Goal: Task Accomplishment & Management: Complete application form

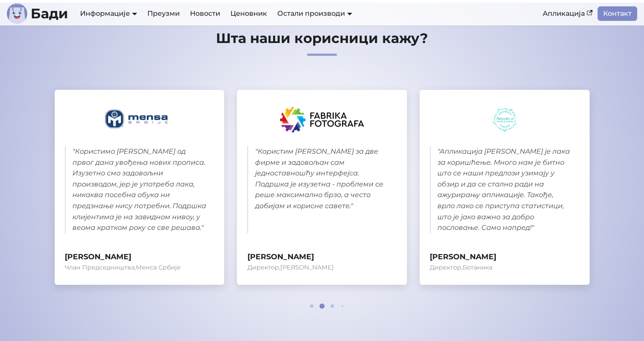
scroll to position [376, 0]
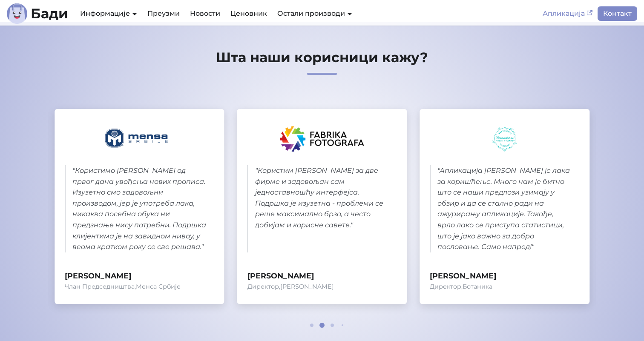
click at [569, 11] on link "Апликација" at bounding box center [567, 13] width 60 height 14
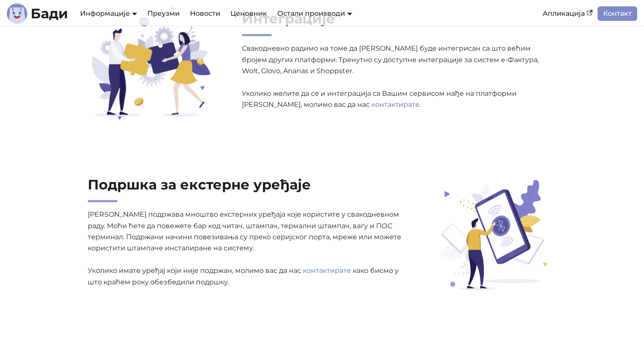
scroll to position [1551, 0]
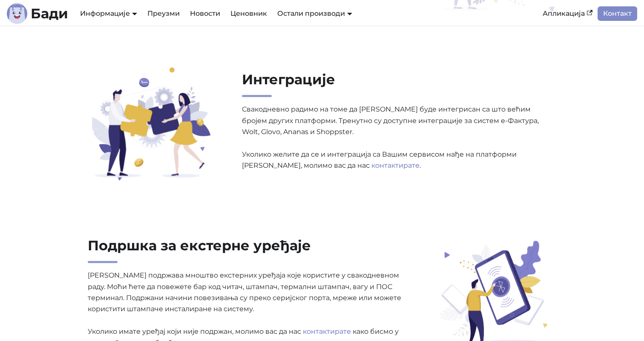
click at [247, 107] on p "Свакодневно радимо на томе да Бади буде интегрисан са што већим бројем других п…" at bounding box center [399, 137] width 314 height 67
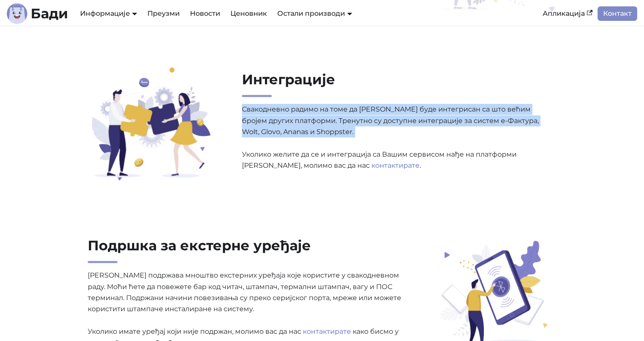
click at [247, 107] on p "Свакодневно радимо на томе да Бади буде интегрисан са што већим бројем других п…" at bounding box center [399, 137] width 314 height 67
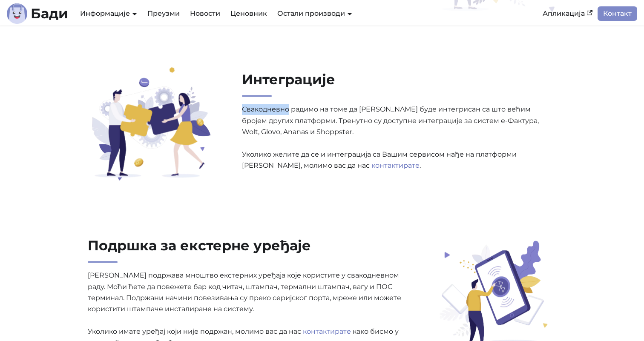
click at [247, 107] on p "Свакодневно радимо на томе да Бади буде интегрисан са што већим бројем других п…" at bounding box center [399, 137] width 314 height 67
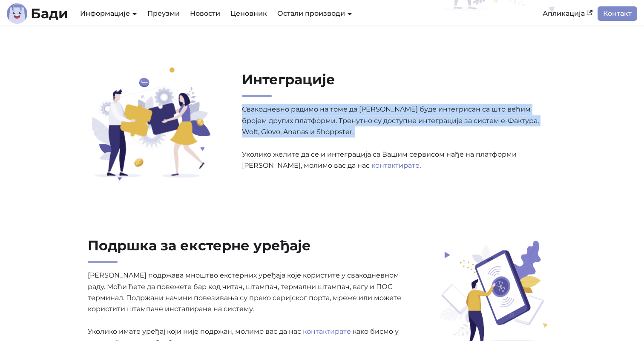
click at [247, 107] on p "Свакодневно радимо на томе да Бади буде интегрисан са што већим бројем других п…" at bounding box center [399, 137] width 314 height 67
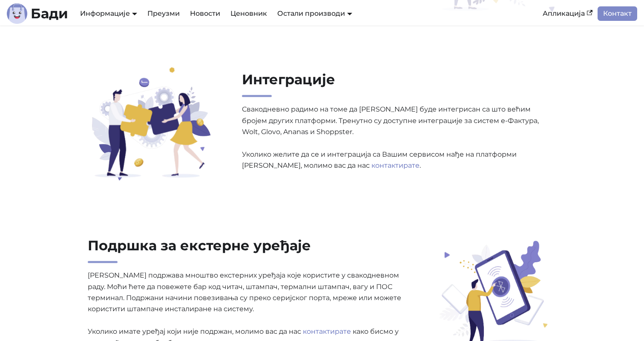
click at [259, 157] on p "Свакодневно радимо на томе да Бади буде интегрисан са што већим бројем других п…" at bounding box center [399, 137] width 314 height 67
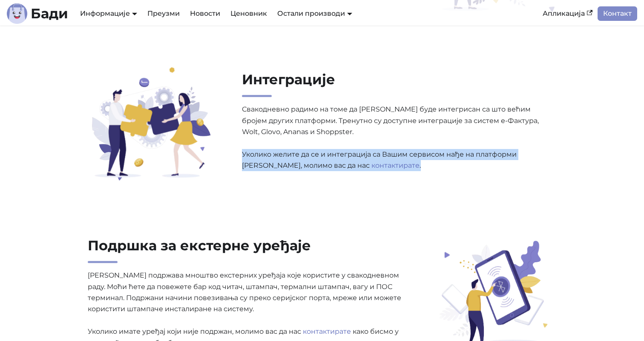
click at [259, 157] on p "Свакодневно радимо на томе да Бади буде интегрисан са што већим бројем других п…" at bounding box center [399, 137] width 314 height 67
click at [246, 11] on link "Ценовник" at bounding box center [248, 13] width 47 height 14
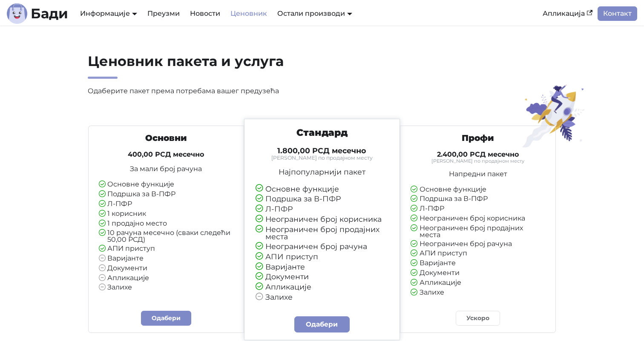
click at [133, 184] on li "Основне функције" at bounding box center [166, 185] width 135 height 8
click at [129, 200] on li "Л-ПФР" at bounding box center [166, 204] width 135 height 8
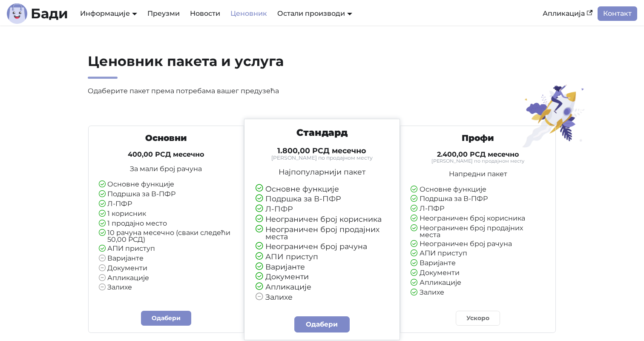
click at [135, 189] on ul "Основне функције Подршка за В-ПФР Л-ПФР 1 корисник 1 продајно место 10 рачуна м…" at bounding box center [166, 236] width 135 height 111
click at [132, 194] on li "Подршка за В-ПФР" at bounding box center [166, 195] width 135 height 8
click at [132, 195] on li "Подршка за В-ПФР" at bounding box center [166, 195] width 135 height 8
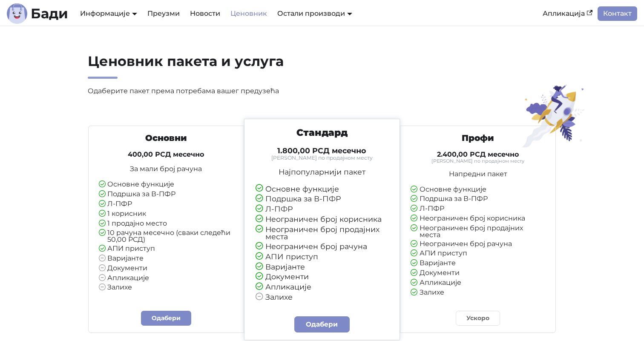
click at [126, 207] on li "Л-ПФР" at bounding box center [166, 204] width 135 height 8
click at [155, 198] on ul "Основне функције Подршка за В-ПФР Л-ПФР 1 корисник 1 продајно место 10 рачуна м…" at bounding box center [166, 236] width 135 height 111
click at [155, 197] on li "Подршка за В-ПФР" at bounding box center [166, 195] width 135 height 8
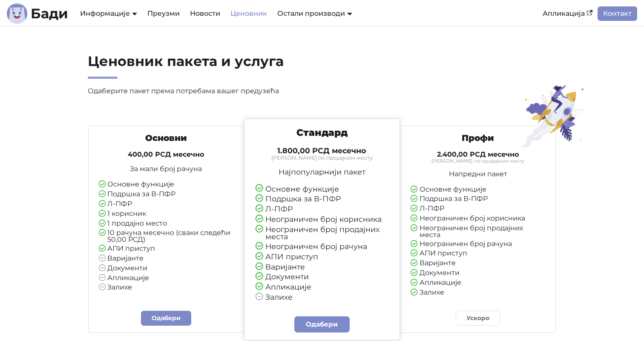
click at [143, 216] on li "1 корисник" at bounding box center [166, 214] width 135 height 8
click at [140, 224] on li "1 продајно место" at bounding box center [166, 224] width 135 height 8
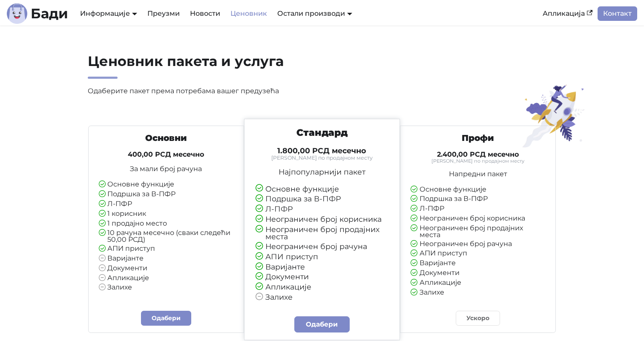
click at [136, 235] on li "10 рачуна месечно (сваки следећи 50,00 РСД)" at bounding box center [166, 236] width 135 height 14
click at [136, 240] on li "10 рачуна месечно (сваки следећи 50,00 РСД)" at bounding box center [166, 236] width 135 height 14
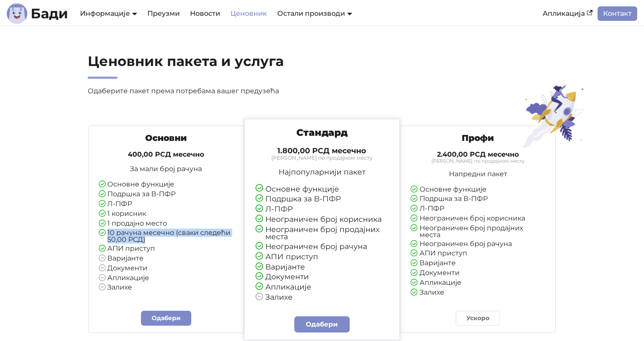
click at [136, 240] on li "10 рачуна месечно (сваки следећи 50,00 РСД)" at bounding box center [166, 236] width 135 height 14
click at [132, 251] on li "АПИ приступ" at bounding box center [166, 249] width 135 height 8
click at [153, 248] on li "АПИ приступ" at bounding box center [166, 249] width 135 height 8
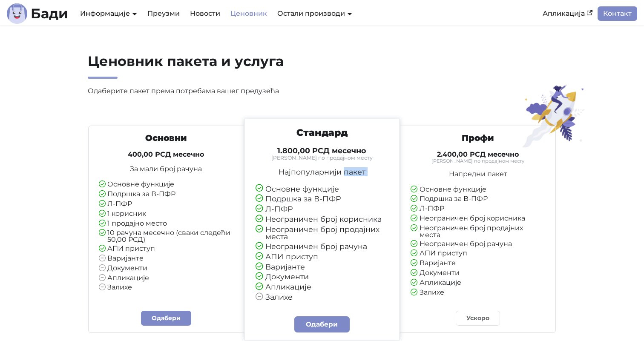
drag, startPoint x: 265, startPoint y: 191, endPoint x: 344, endPoint y: 170, distance: 81.0
click at [344, 170] on div "Стандард 1.800,00 РСД месечно Тарифирано по продајном месту Најпопуларнији паке…" at bounding box center [322, 214] width 148 height 174
click at [331, 194] on ul "Основне функције Подршка за В-ПФР Л-ПФР Неограничен број корисника Неограничен …" at bounding box center [321, 243] width 133 height 116
drag, startPoint x: 337, startPoint y: 189, endPoint x: 267, endPoint y: 188, distance: 69.8
click at [267, 188] on li "Основне функције" at bounding box center [321, 189] width 133 height 8
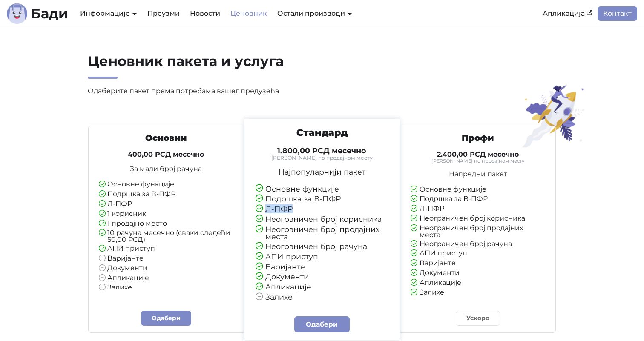
drag, startPoint x: 266, startPoint y: 209, endPoint x: 291, endPoint y: 209, distance: 24.3
click at [291, 209] on li "Л-ПФР" at bounding box center [321, 209] width 133 height 8
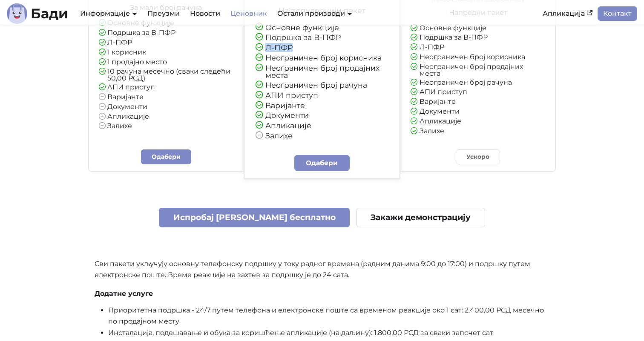
scroll to position [180, 0]
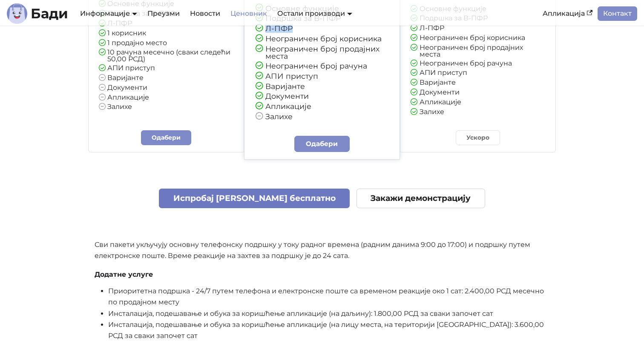
click at [292, 206] on link "Испробај Бади бесплатно" at bounding box center [254, 199] width 191 height 20
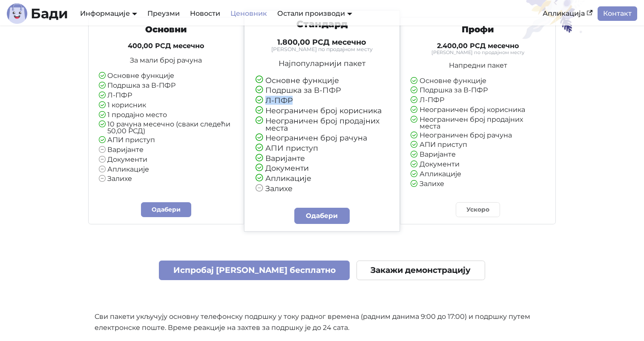
scroll to position [0, 0]
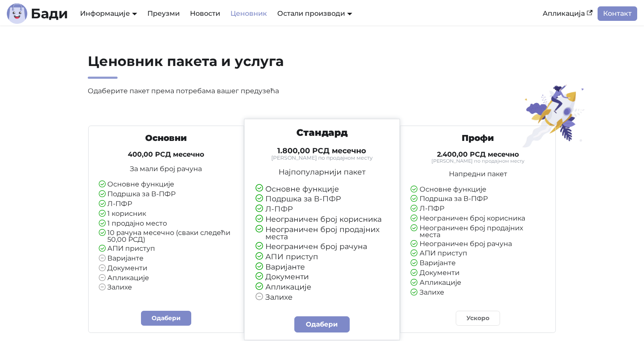
click at [448, 108] on div "Ценовник пакета и услуга Одаберите пакет према потребама вашег предузећа Основн…" at bounding box center [322, 323] width 562 height 541
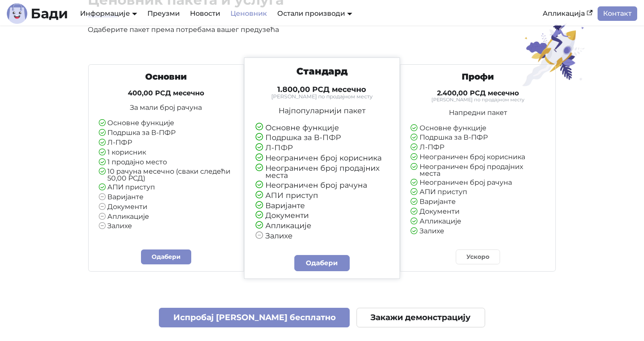
scroll to position [67, 0]
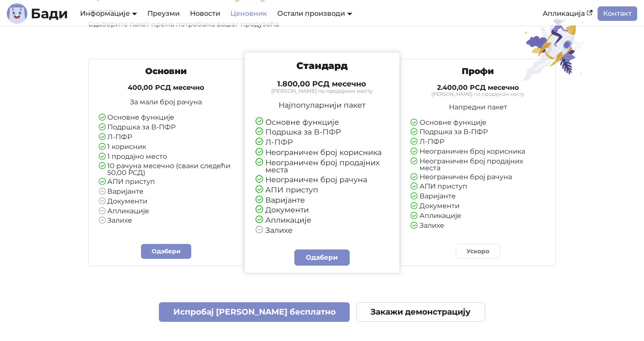
click at [294, 231] on li "Залихе" at bounding box center [321, 230] width 133 height 8
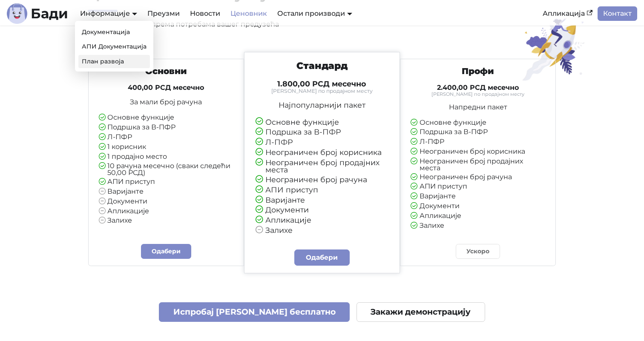
click at [112, 58] on link "План развоја" at bounding box center [114, 61] width 72 height 13
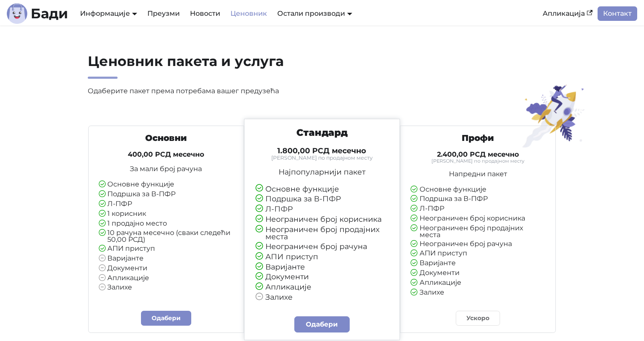
scroll to position [67, 0]
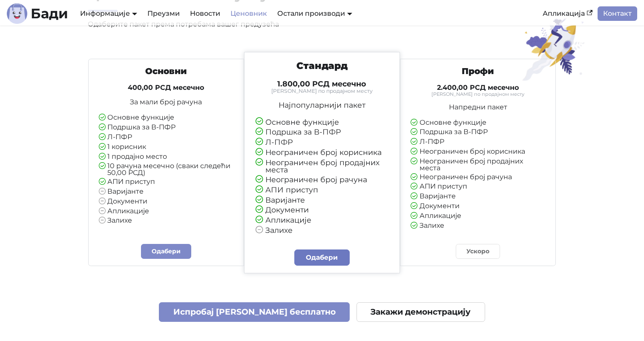
click at [340, 255] on link "Одабери" at bounding box center [321, 257] width 55 height 16
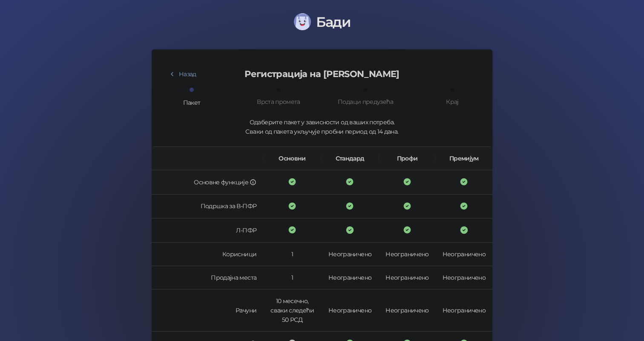
scroll to position [214, 0]
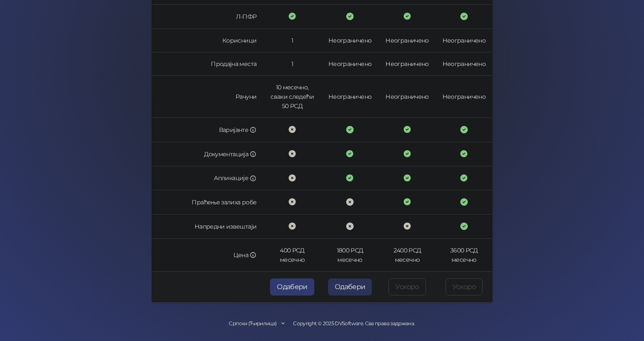
click at [353, 287] on button "Одабери" at bounding box center [350, 286] width 44 height 17
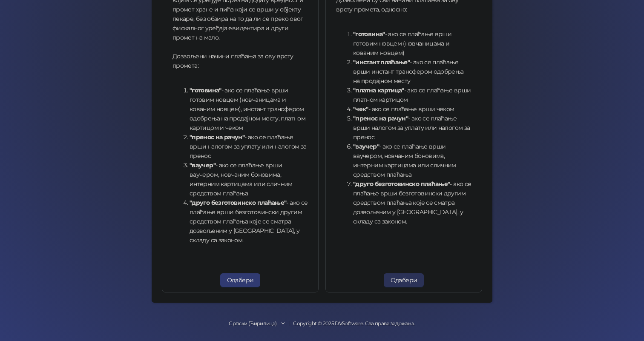
click at [394, 283] on button "Одабери" at bounding box center [404, 280] width 40 height 14
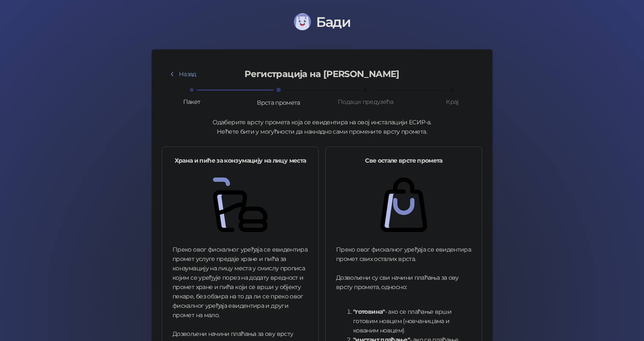
click at [280, 100] on div "Врста промета" at bounding box center [278, 102] width 43 height 9
click at [355, 103] on div "Подаци предузећа" at bounding box center [365, 101] width 55 height 9
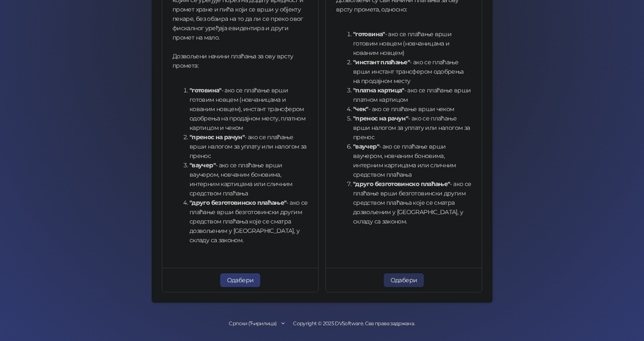
click at [406, 278] on button "Одабери" at bounding box center [404, 280] width 40 height 14
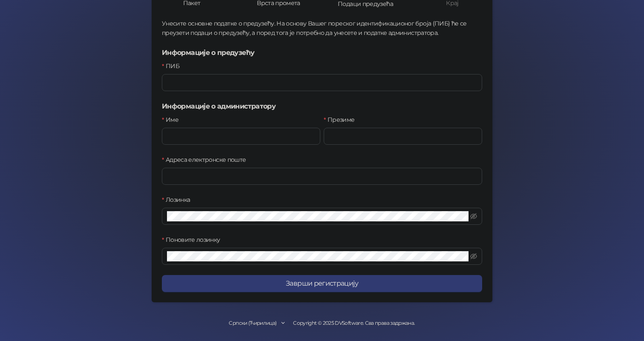
scroll to position [98, 0]
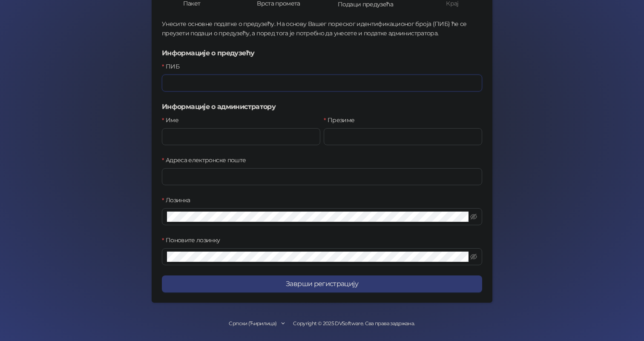
click at [209, 86] on input "ПИБ" at bounding box center [322, 82] width 320 height 17
type input "******"
paste input "*********"
type input "*********"
click at [202, 140] on input "Име" at bounding box center [241, 136] width 158 height 17
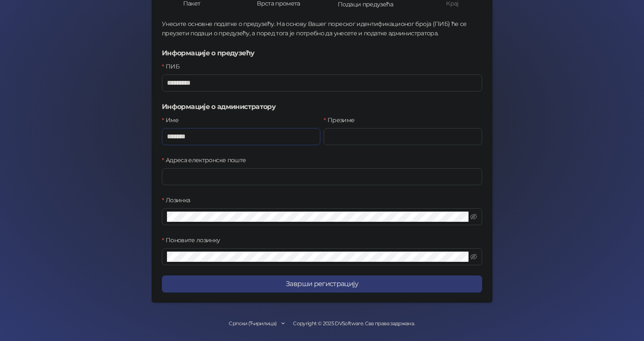
type input "*******"
type input "*****"
type input "**********"
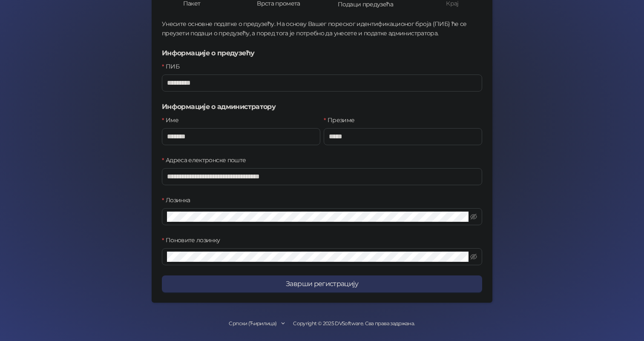
click at [270, 289] on button "Заврши регистрацију" at bounding box center [322, 283] width 320 height 17
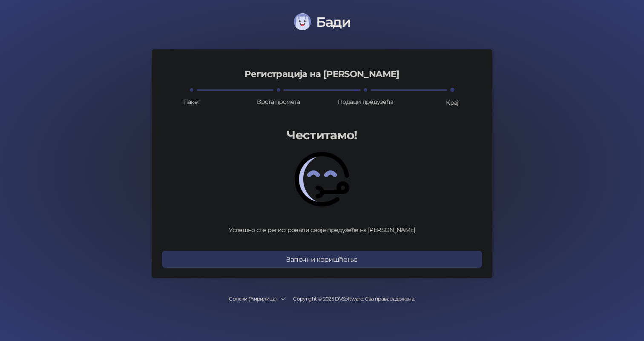
click at [345, 260] on button "Започни коришћење" at bounding box center [322, 259] width 320 height 17
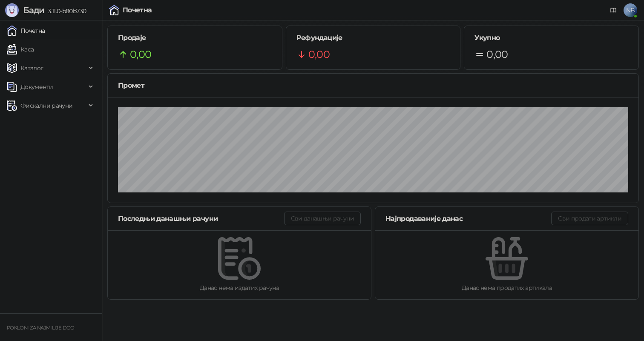
click at [32, 32] on link "Почетна" at bounding box center [26, 30] width 38 height 17
click at [33, 50] on link "Каса" at bounding box center [20, 49] width 27 height 17
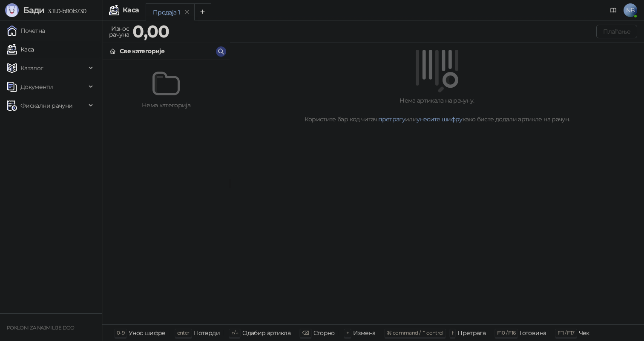
click at [174, 83] on img at bounding box center [165, 83] width 27 height 27
click at [169, 13] on div "Продаја 1" at bounding box center [166, 12] width 27 height 9
click at [199, 14] on icon "Add tab" at bounding box center [202, 12] width 6 height 6
click at [237, 12] on icon "remove" at bounding box center [237, 12] width 6 height 6
click at [169, 84] on img at bounding box center [165, 83] width 27 height 27
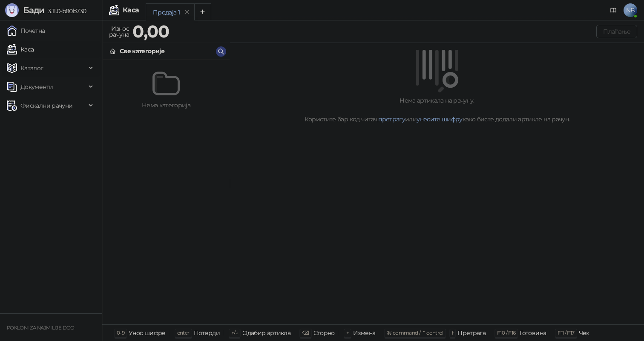
click at [74, 66] on span "Каталог" at bounding box center [46, 68] width 79 height 17
click at [60, 86] on link "Робне марке" at bounding box center [36, 86] width 52 height 17
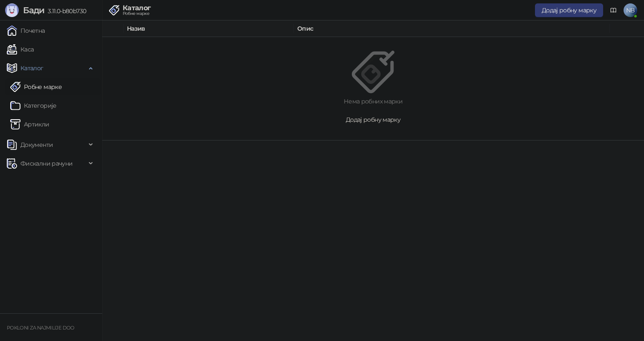
click at [383, 122] on span "Додај робну марку" at bounding box center [373, 120] width 54 height 8
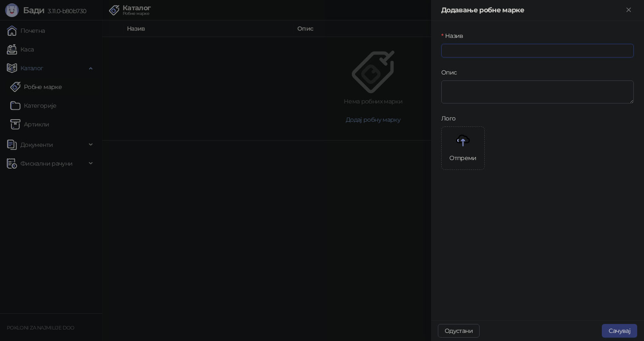
click at [467, 55] on input "Назив" at bounding box center [537, 51] width 192 height 14
type input "*********"
click at [618, 327] on button "Сачувај" at bounding box center [618, 331] width 35 height 14
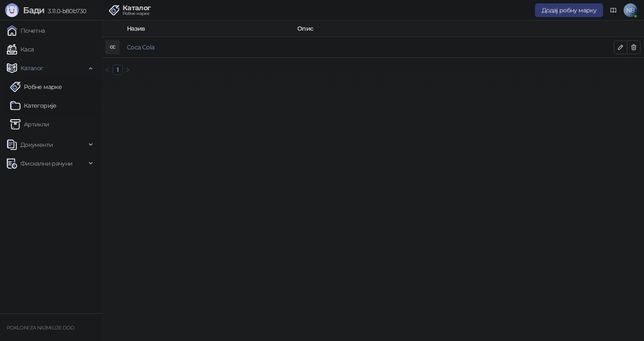
click at [47, 108] on link "Категорије" at bounding box center [33, 105] width 46 height 17
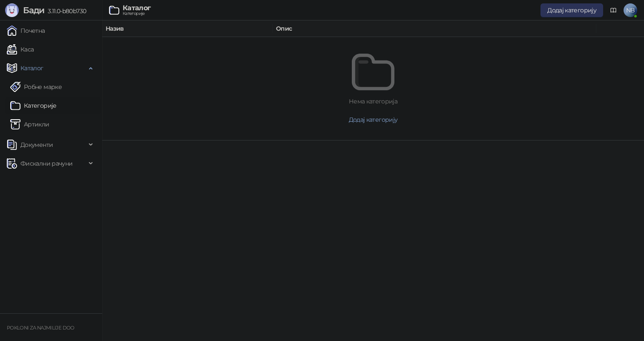
click at [567, 8] on span "Додај категорију" at bounding box center [571, 10] width 49 height 8
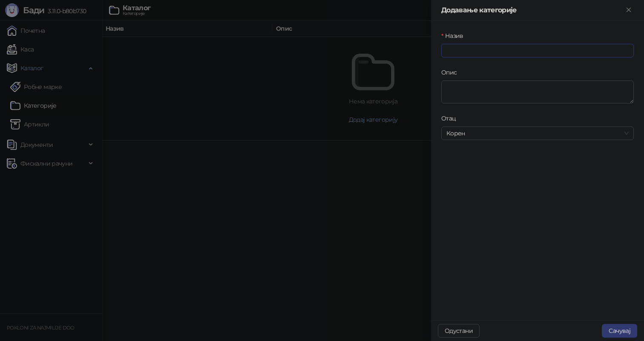
click at [471, 56] on input "Назив" at bounding box center [537, 51] width 192 height 14
type input "****"
click at [620, 330] on button "Сачувај" at bounding box center [618, 331] width 35 height 14
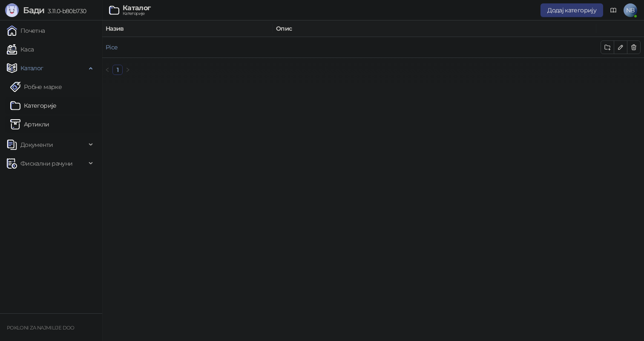
click at [39, 124] on link "Артикли" at bounding box center [29, 124] width 39 height 17
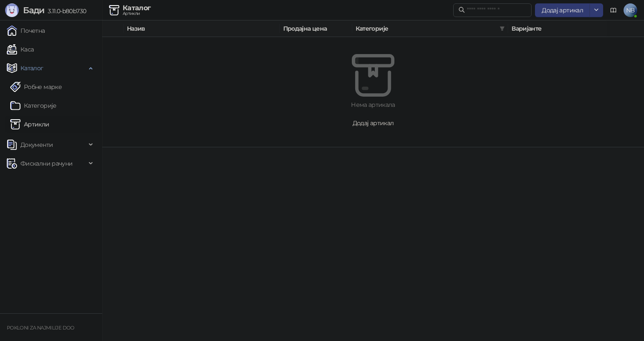
click at [366, 126] on button "Додај артикал" at bounding box center [373, 123] width 501 height 14
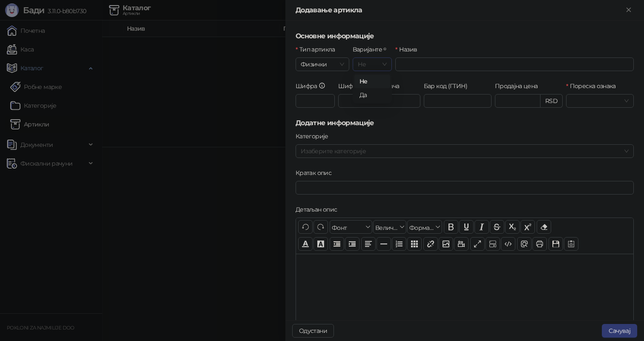
click at [381, 63] on span "Не" at bounding box center [372, 64] width 29 height 13
click at [408, 63] on input "Назив" at bounding box center [514, 64] width 238 height 14
type input "*"
type input "**********"
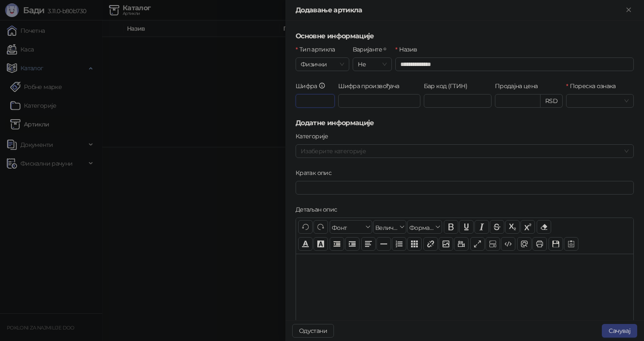
click at [319, 98] on input "Шифра" at bounding box center [314, 101] width 39 height 14
type input "*"
click at [380, 103] on input "Шифра произвођача" at bounding box center [379, 101] width 82 height 14
type input "***"
click at [466, 101] on input "Бар код (ГТИН)" at bounding box center [458, 101] width 68 height 14
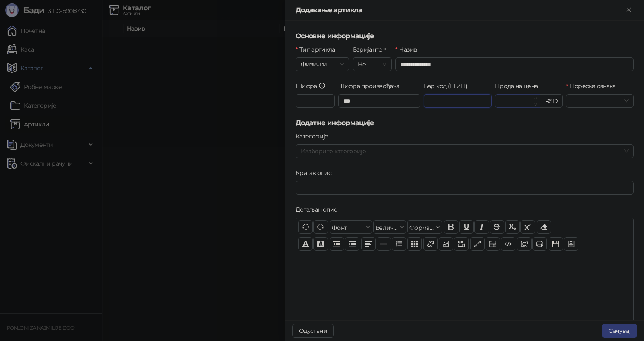
type input "********"
click at [507, 101] on input "Продајна цена" at bounding box center [517, 100] width 45 height 13
type input "******"
click at [597, 97] on input "Пореска ознака" at bounding box center [596, 100] width 50 height 13
click at [585, 132] on div "О-ПДВ - Ђ ( 20,00 %)" at bounding box center [619, 131] width 92 height 9
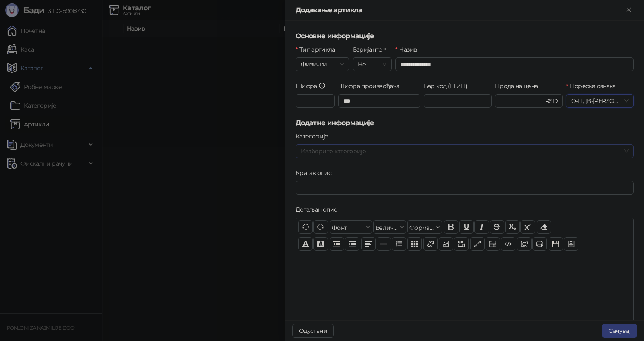
click at [321, 153] on div at bounding box center [460, 151] width 326 height 12
click at [323, 166] on span "Pice" at bounding box center [326, 168] width 11 height 8
click at [425, 122] on h5 "Додатне информације" at bounding box center [464, 123] width 338 height 10
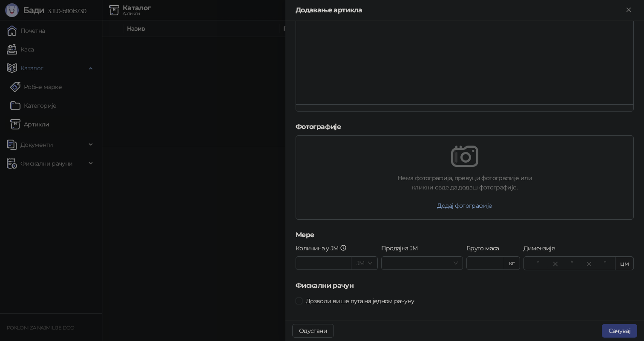
scroll to position [242, 0]
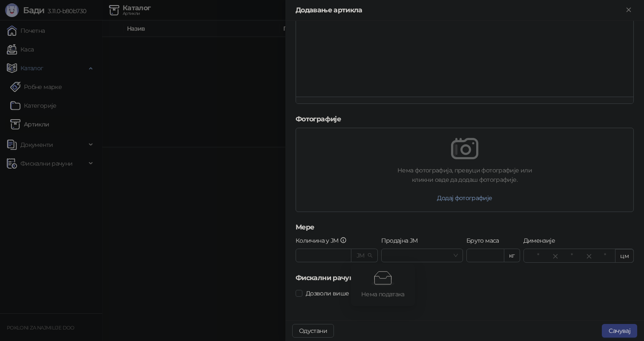
click at [365, 255] on span at bounding box center [364, 255] width 16 height 13
click at [340, 255] on input "Количина у ЈМ" at bounding box center [323, 255] width 55 height 13
click at [410, 259] on input "Продајна ЈМ" at bounding box center [418, 255] width 64 height 13
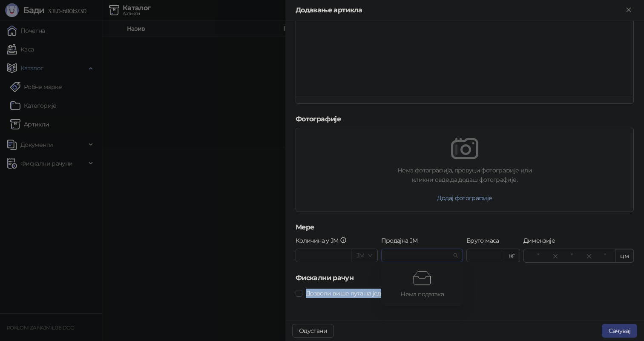
click at [498, 289] on div "Дозволи више пута на једном рачуну" at bounding box center [464, 293] width 338 height 9
click at [358, 303] on div "Дозволи више пута на једном рачуну" at bounding box center [464, 298] width 341 height 24
click at [619, 330] on button "Сачувај" at bounding box center [618, 331] width 35 height 14
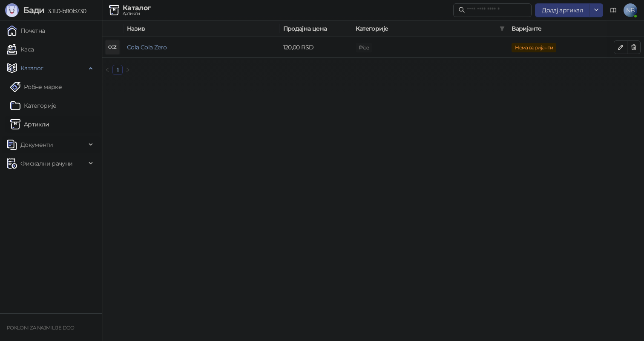
click at [57, 146] on span "Документи" at bounding box center [46, 144] width 79 height 17
click at [53, 162] on link "Улазни документи" at bounding box center [44, 163] width 68 height 17
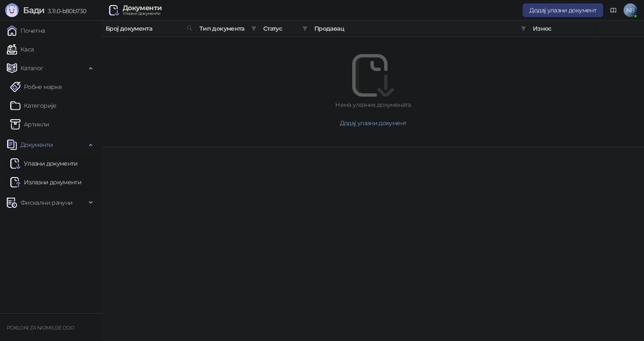
click at [49, 184] on link "Излазни документи" at bounding box center [45, 182] width 71 height 17
click at [57, 165] on link "Улазни документи" at bounding box center [44, 163] width 68 height 17
click at [346, 121] on span "Додај улазни документ" at bounding box center [373, 123] width 67 height 8
click at [85, 200] on span "Фискални рачуни" at bounding box center [46, 202] width 79 height 17
click at [57, 219] on link "Издати рачуни" at bounding box center [38, 221] width 57 height 17
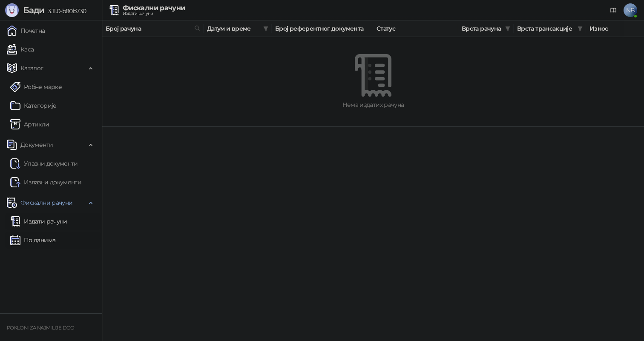
click at [52, 238] on link "По данима" at bounding box center [32, 240] width 45 height 17
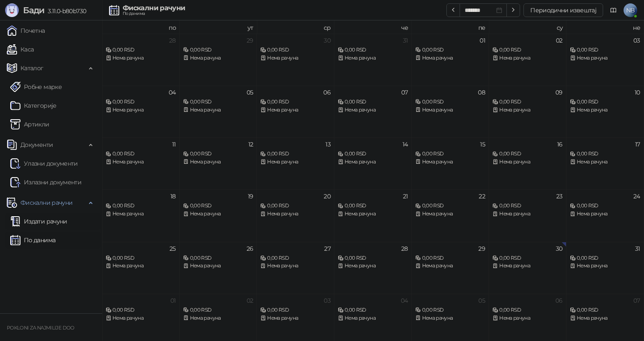
click at [67, 215] on link "Издати рачуни" at bounding box center [38, 221] width 57 height 17
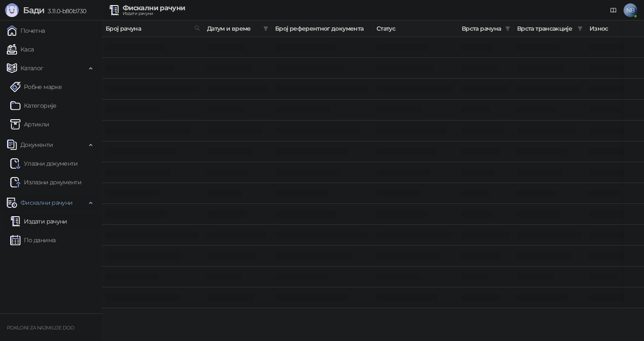
click at [87, 203] on div "Фискални рачуни" at bounding box center [51, 202] width 99 height 17
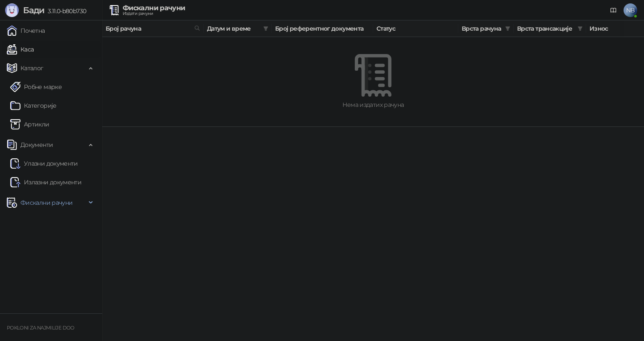
click at [34, 43] on link "Каса" at bounding box center [20, 49] width 27 height 17
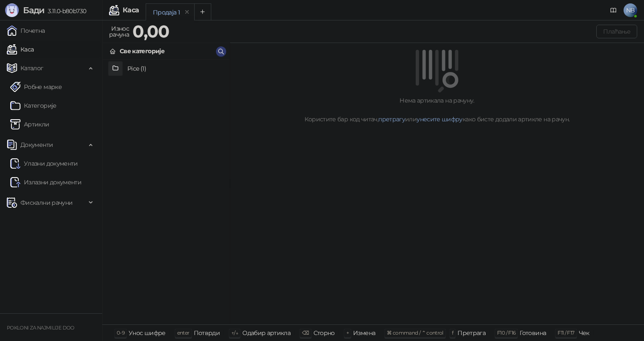
click at [131, 71] on h4 "Pice (1)" at bounding box center [174, 69] width 95 height 14
click at [160, 64] on h4 "Cola Cola Zero" at bounding box center [174, 69] width 95 height 14
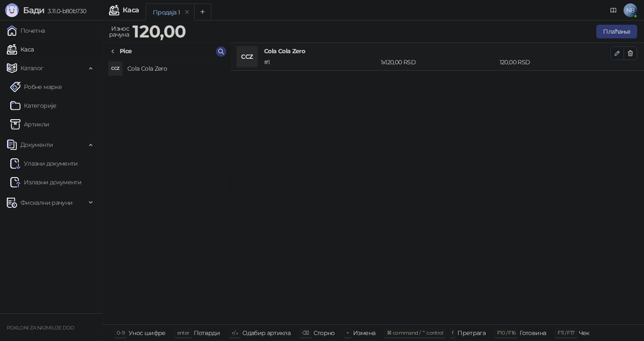
click at [617, 51] on icon "button" at bounding box center [617, 53] width 4 height 4
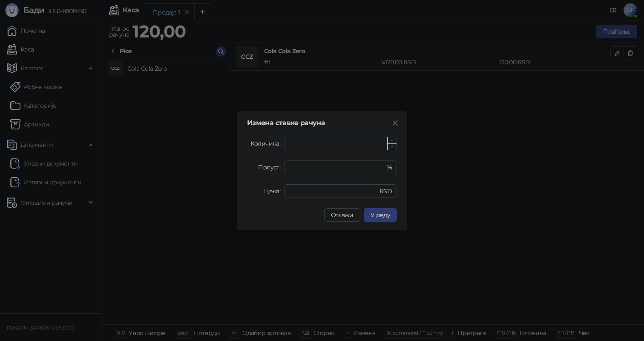
type input "*"
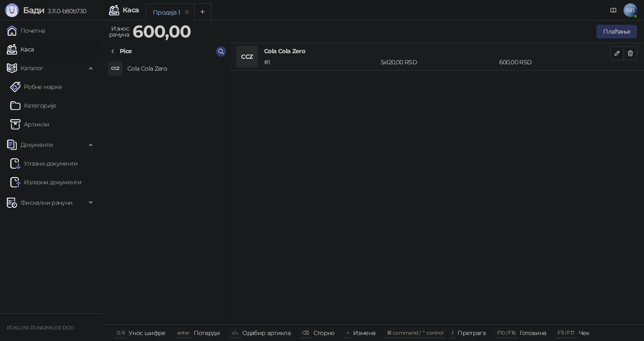
click at [611, 30] on button "Плаћање" at bounding box center [616, 32] width 41 height 14
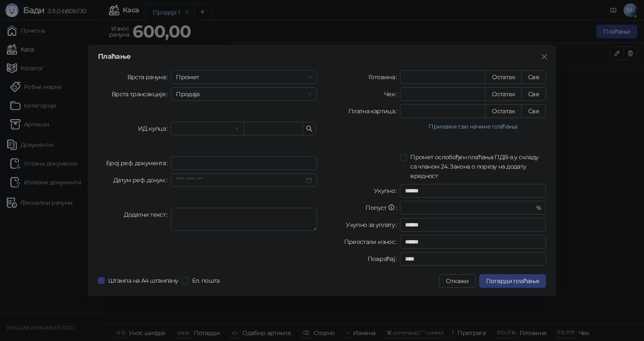
click at [221, 76] on span "Промет" at bounding box center [244, 77] width 136 height 13
click at [221, 77] on span "Промет" at bounding box center [244, 77] width 136 height 13
click at [217, 93] on span "Продаја" at bounding box center [244, 94] width 136 height 13
click at [219, 79] on span "Промет" at bounding box center [244, 77] width 136 height 13
click at [200, 119] on div "Обука" at bounding box center [243, 121] width 132 height 9
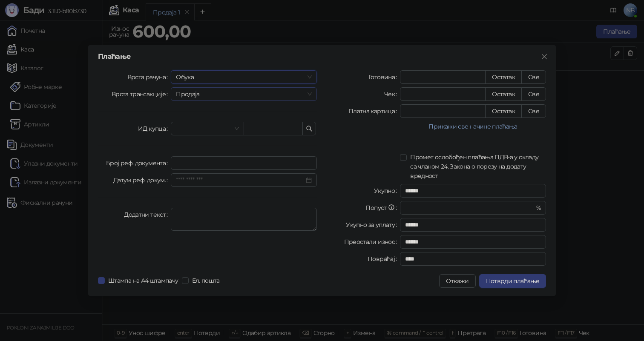
click at [229, 91] on span "Продаја" at bounding box center [244, 94] width 136 height 13
click at [220, 109] on div "Продаја" at bounding box center [243, 110] width 132 height 9
click at [425, 75] on input "*" at bounding box center [442, 77] width 85 height 13
type input "*"
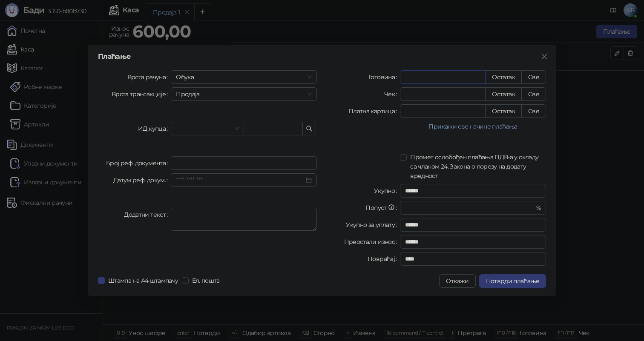
type input "******"
type input "**"
type input "******"
type input "***"
type input "****"
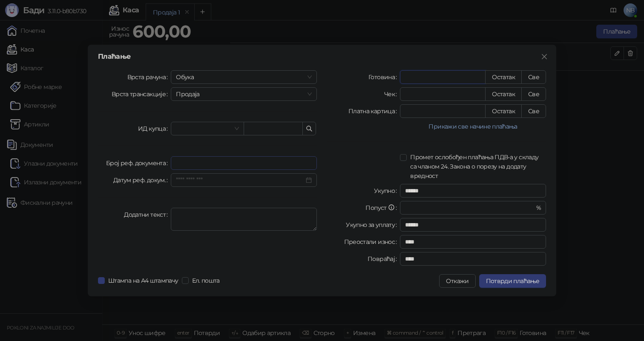
type input "***"
click at [224, 160] on input "Број реф. документа" at bounding box center [244, 163] width 146 height 14
click at [218, 178] on input "Датум реф. докум." at bounding box center [240, 179] width 128 height 9
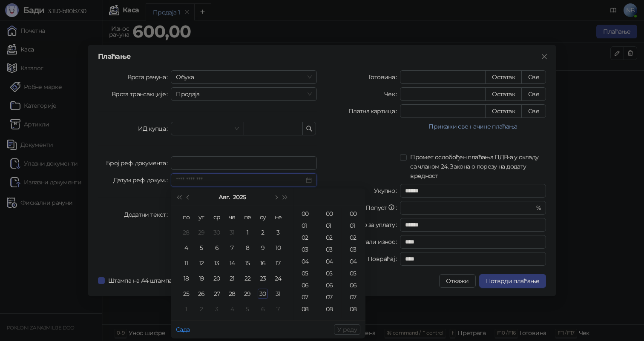
click at [218, 178] on input "Датум реф. докум." at bounding box center [240, 179] width 128 height 9
click at [120, 195] on div "Врста рачуна Обука Врста трансакције Продаја ИД купца [PERSON_NAME] реф. докуме…" at bounding box center [207, 169] width 229 height 199
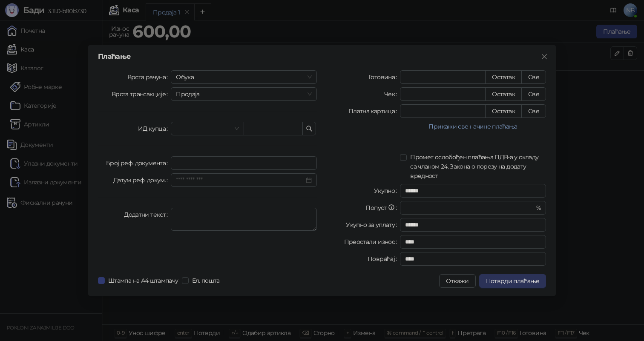
click at [517, 283] on span "Потврди плаћање" at bounding box center [512, 281] width 53 height 8
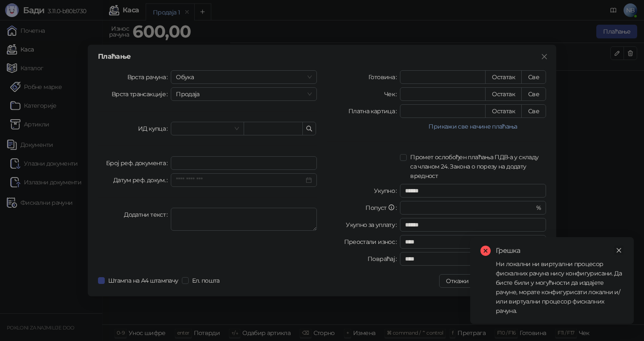
click at [619, 246] on link "Close" at bounding box center [618, 250] width 9 height 9
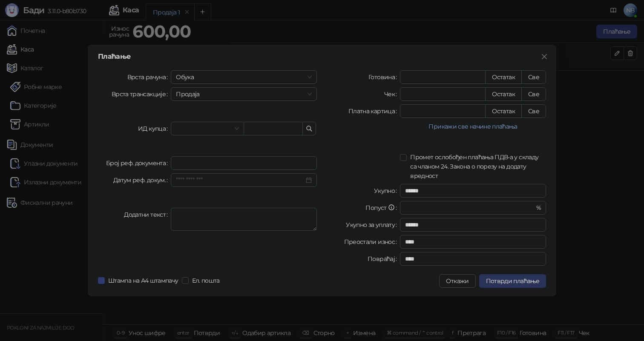
click at [512, 276] on button "Потврди плаћање" at bounding box center [512, 281] width 67 height 14
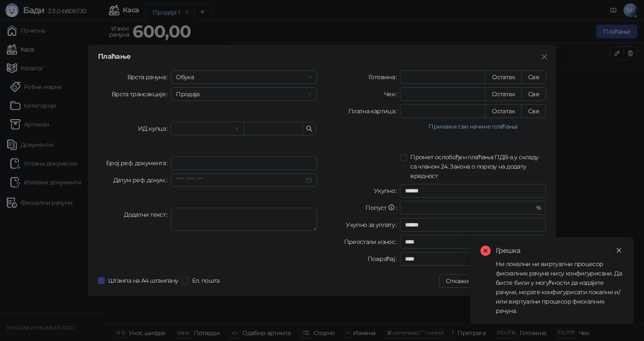
click at [615, 252] on icon "close" at bounding box center [618, 250] width 6 height 6
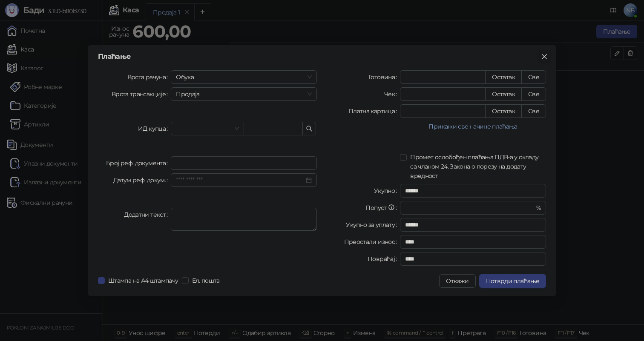
click at [546, 58] on icon "close" at bounding box center [543, 56] width 5 height 5
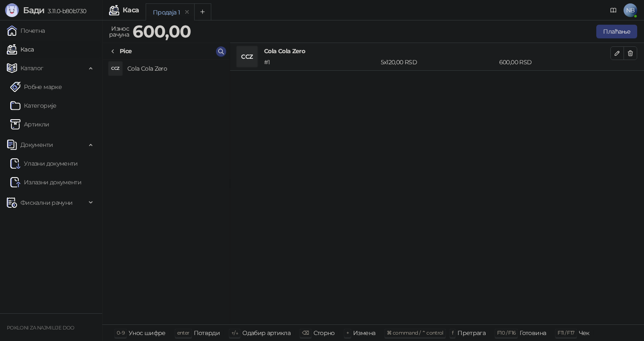
click at [636, 10] on span "NB" at bounding box center [630, 10] width 14 height 14
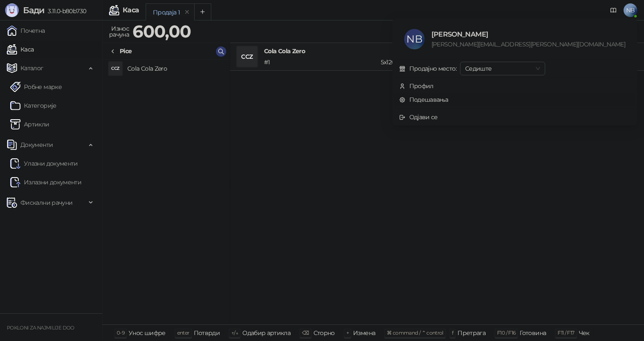
click at [448, 100] on link "Подешавања" at bounding box center [423, 100] width 49 height 8
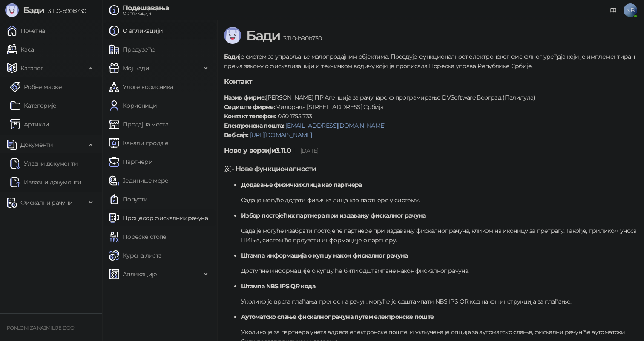
click at [138, 218] on link "Процесор фискалних рачуна" at bounding box center [158, 217] width 99 height 17
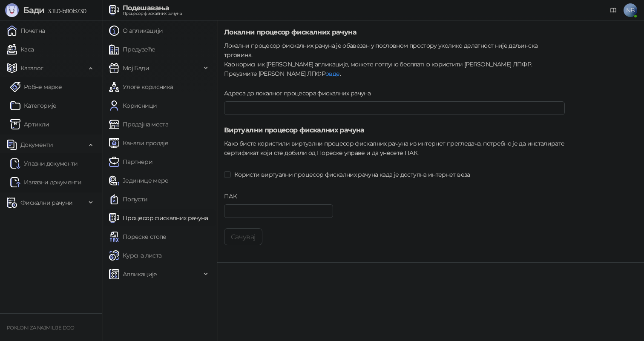
type input "**********"
click at [243, 228] on button "Сачувај" at bounding box center [243, 236] width 38 height 17
click at [325, 70] on link "овде" at bounding box center [332, 74] width 14 height 8
click at [255, 54] on div "Локални процесор фискалних рачуна је обавезан у пословном простору уколико дела…" at bounding box center [394, 59] width 341 height 37
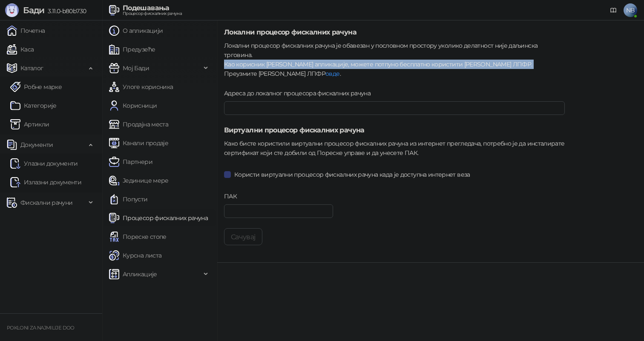
click at [255, 54] on div "Локални процесор фискалних рачуна је обавезан у пословном простору уколико дела…" at bounding box center [394, 59] width 341 height 37
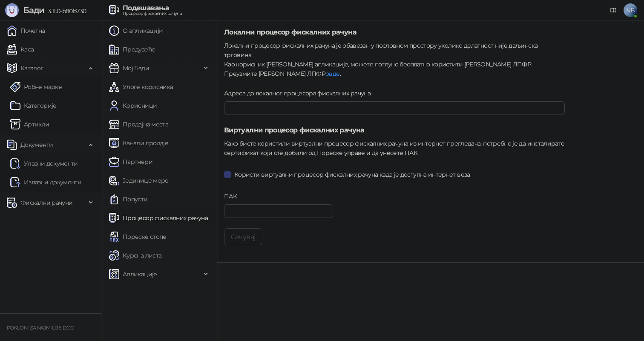
click at [243, 139] on div "Како бисте користили виртуални процесор фискалних рачуна из интернет прегледача…" at bounding box center [394, 148] width 341 height 19
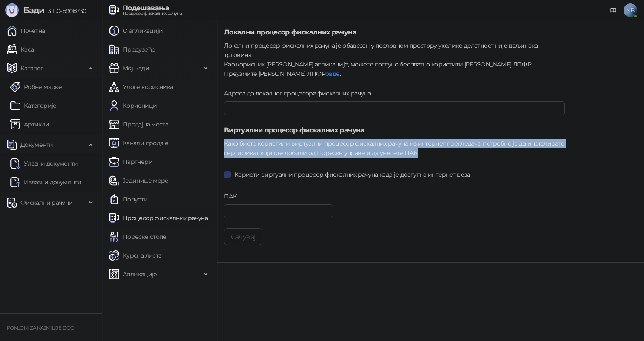
click at [243, 139] on div "Како бисте користили виртуални процесор фискалних рачуна из интернет прегледача…" at bounding box center [394, 148] width 341 height 19
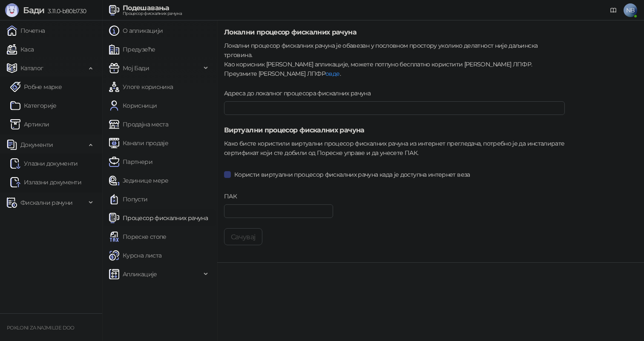
click at [241, 146] on div "Како бисте користили виртуални процесор фискалних рачуна из интернет прегледача…" at bounding box center [394, 148] width 341 height 19
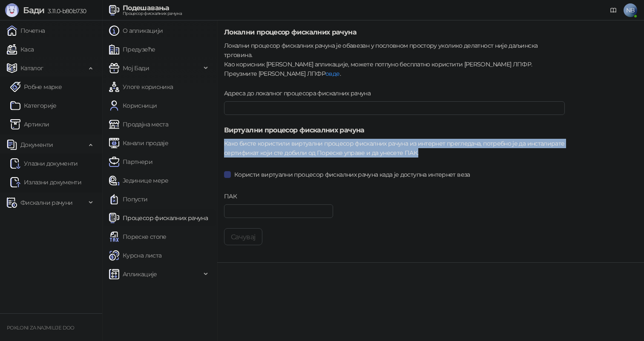
click at [241, 146] on div "Како бисте користили виртуални процесор фискалних рачуна из интернет прегледача…" at bounding box center [394, 148] width 341 height 19
click at [241, 151] on form "**********" at bounding box center [394, 136] width 341 height 218
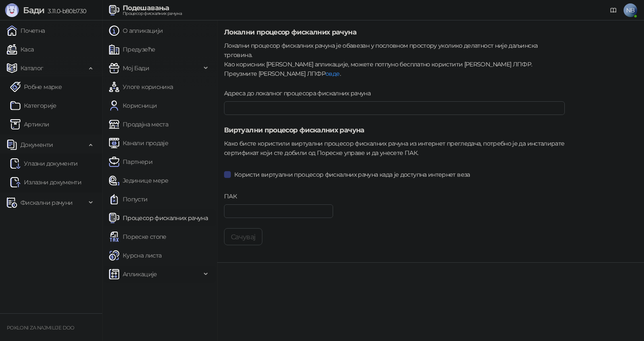
click at [173, 271] on span "Апликације" at bounding box center [155, 274] width 92 height 17
click at [202, 276] on div "Апликације" at bounding box center [160, 274] width 112 height 17
click at [161, 252] on link "Курсна листа" at bounding box center [135, 255] width 52 height 17
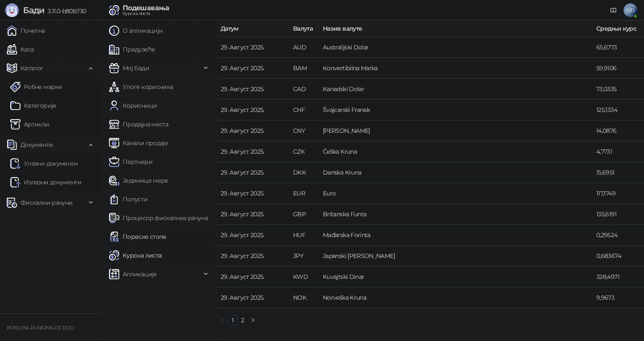
click at [166, 234] on link "Пореске стопе" at bounding box center [137, 236] width 57 height 17
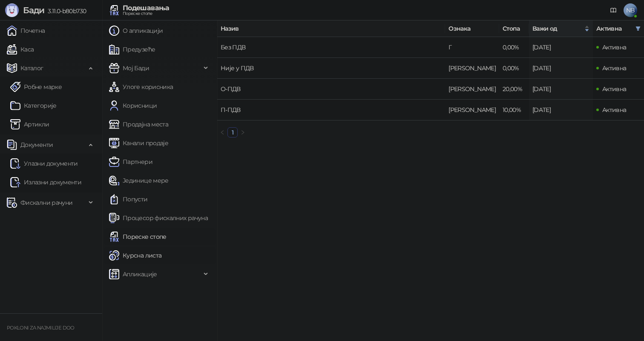
click at [154, 260] on link "Курсна листа" at bounding box center [135, 255] width 52 height 17
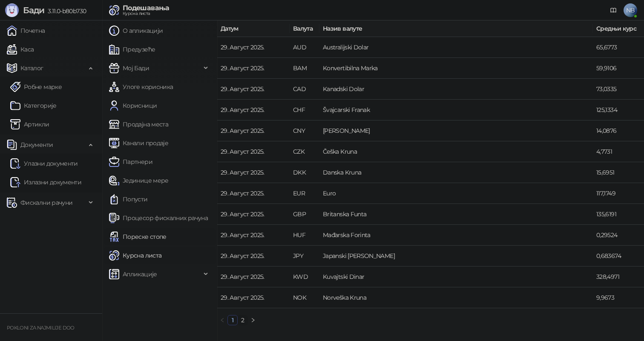
click at [156, 241] on link "Пореске стопе" at bounding box center [137, 236] width 57 height 17
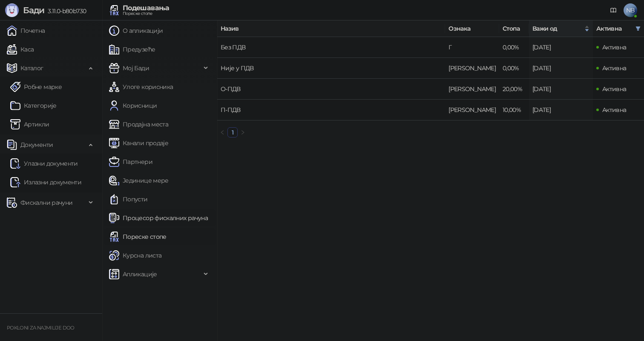
click at [157, 222] on link "Процесор фискалних рачуна" at bounding box center [158, 217] width 99 height 17
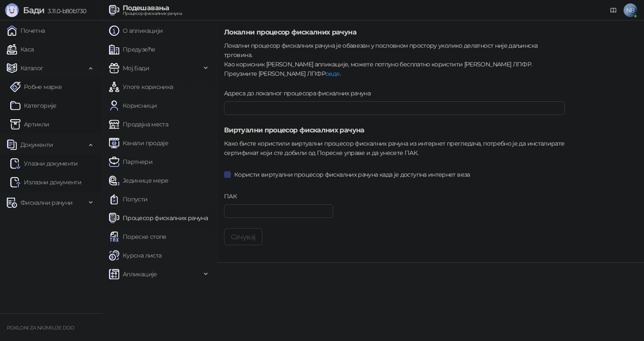
type input "**********"
click at [242, 208] on input "ПАК" at bounding box center [278, 211] width 109 height 14
click at [34, 49] on link "Каса" at bounding box center [20, 49] width 27 height 17
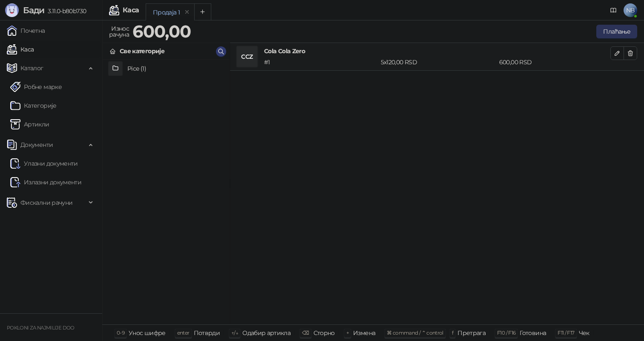
click at [617, 34] on button "Плаћање" at bounding box center [616, 32] width 41 height 14
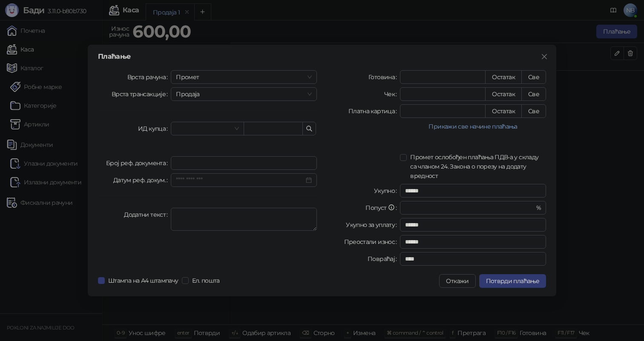
click at [513, 288] on div "Плаћање Врста рачуна Промет Врста трансакције Продаја ИД купца Број реф. докуме…" at bounding box center [322, 171] width 468 height 252
click at [513, 282] on span "Потврди плаћање" at bounding box center [512, 281] width 53 height 8
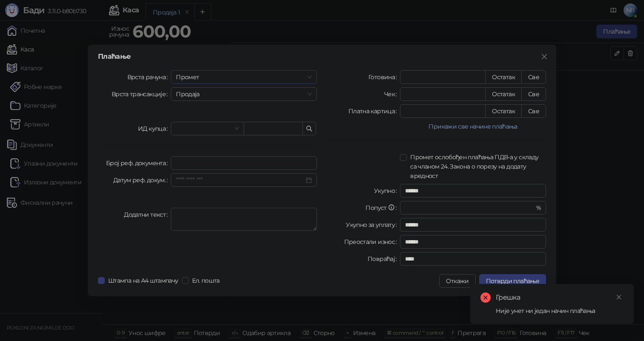
click at [256, 72] on span "Промет" at bounding box center [244, 77] width 136 height 13
click at [252, 77] on span "Промет" at bounding box center [244, 77] width 136 height 13
click at [244, 93] on span "Продаја" at bounding box center [244, 94] width 136 height 13
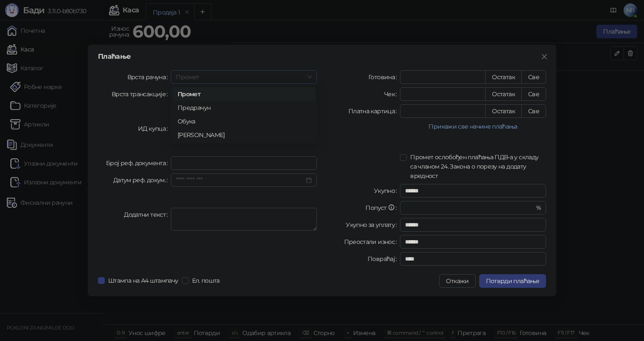
click at [249, 80] on span "Промет" at bounding box center [244, 77] width 136 height 13
click at [234, 120] on div "Обука" at bounding box center [243, 121] width 132 height 9
click at [442, 80] on input "*" at bounding box center [442, 77] width 85 height 13
type input "*"
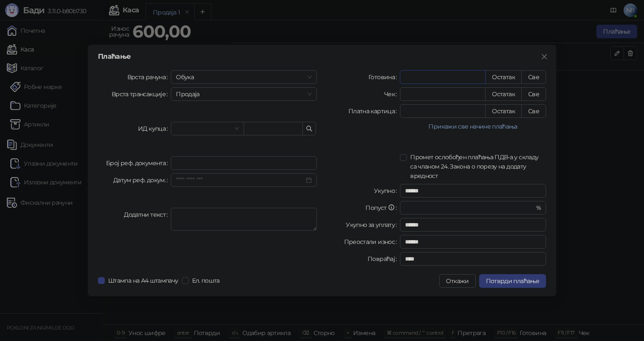
type input "******"
type input "**"
type input "******"
type input "***"
type input "****"
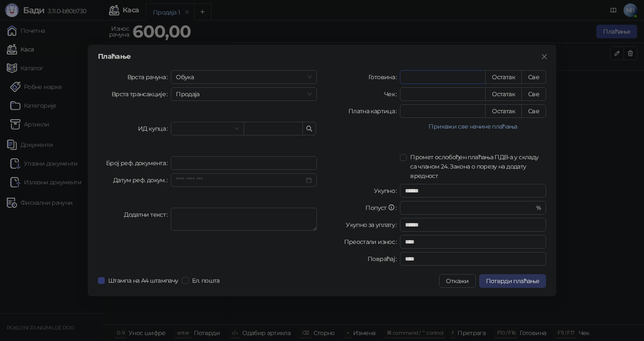
type input "***"
click at [519, 284] on button "Потврди плаћање" at bounding box center [512, 281] width 67 height 14
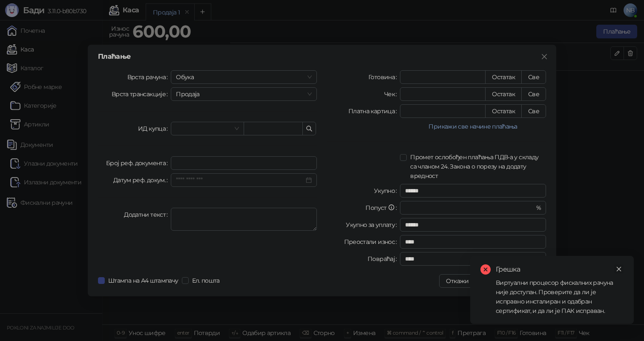
click at [618, 270] on icon "close" at bounding box center [618, 269] width 6 height 6
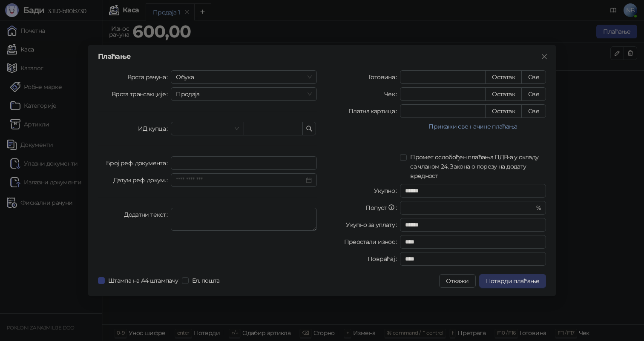
click at [508, 279] on span "Потврди плаћање" at bounding box center [512, 281] width 53 height 8
click at [291, 84] on div "Врста рачуна Обука Врста трансакције Продаја ИД купца [PERSON_NAME] реф. докуме…" at bounding box center [207, 169] width 229 height 199
click at [291, 80] on span "Обука" at bounding box center [244, 77] width 136 height 13
click at [345, 148] on div "Готовина *** Остатак Све Чек * Остатак Све Платна картица * Остатак Све Прикажи…" at bounding box center [436, 169] width 229 height 199
click at [407, 156] on span "Промет ослобођен плаћања ПДВ-а у складу са чланом 24. Закона о порезу на додату…" at bounding box center [475, 166] width 139 height 28
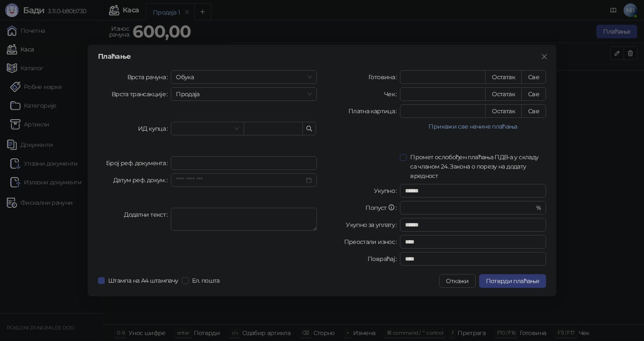
type input "******"
click at [407, 156] on span "Промет ослобођен плаћања ПДВ-а у складу са чланом 24. Закона о порезу на додату…" at bounding box center [475, 166] width 139 height 28
type input "******"
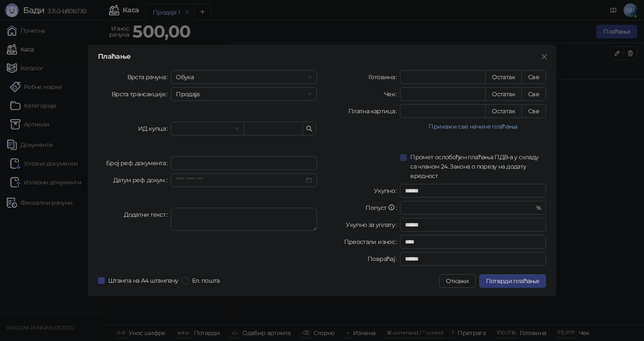
type input "******"
type input "****"
click at [541, 60] on icon "close" at bounding box center [544, 56] width 7 height 7
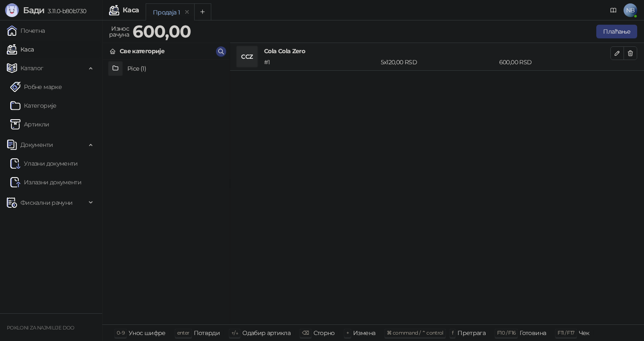
click at [138, 68] on h4 "Pice (1)" at bounding box center [174, 69] width 95 height 14
click at [154, 70] on h4 "Cola Cola Zero" at bounding box center [174, 69] width 95 height 14
click at [140, 72] on h4 "Cola Cola Zero" at bounding box center [174, 69] width 95 height 14
click at [143, 72] on h4 "Cola Cola Zero" at bounding box center [174, 69] width 95 height 14
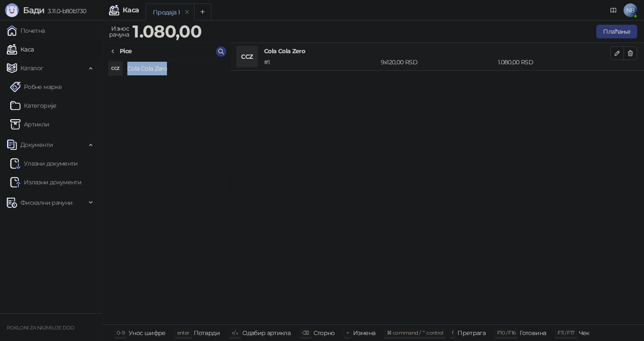
click at [143, 72] on h4 "Cola Cola Zero" at bounding box center [174, 69] width 95 height 14
click at [33, 31] on link "Почетна" at bounding box center [26, 30] width 38 height 17
